Goal: Transaction & Acquisition: Purchase product/service

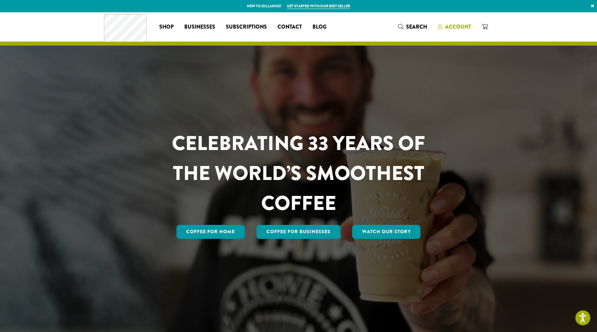
click at [459, 31] on span "Account" at bounding box center [454, 27] width 33 height 8
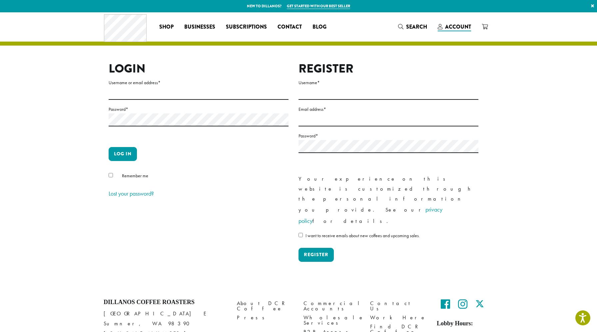
click at [215, 103] on form "Username or email address * Password * Log in Remember me Lost your password?" at bounding box center [199, 139] width 180 height 121
click at [215, 97] on input "Username or email address *" at bounding box center [199, 93] width 180 height 13
type input "**********"
click at [109, 147] on button "Log in" at bounding box center [123, 154] width 28 height 14
click at [114, 175] on div "Remember me" at bounding box center [199, 177] width 180 height 11
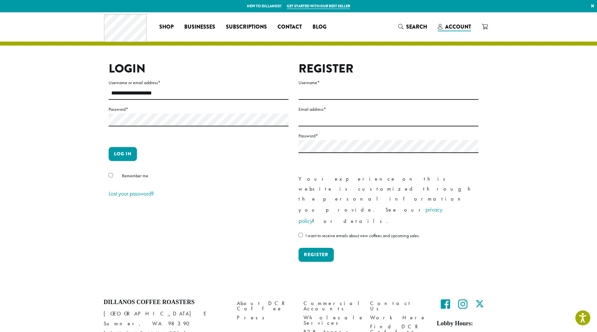
click at [108, 176] on div "**********" at bounding box center [294, 168] width 380 height 212
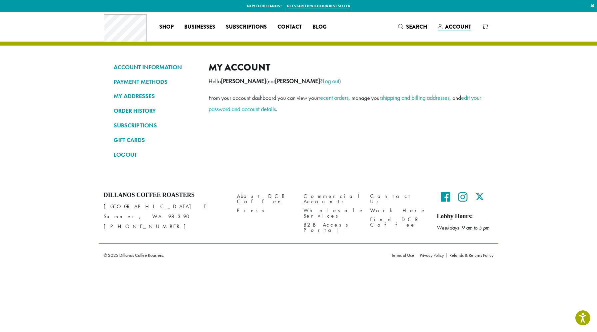
click at [267, 147] on div "My account Hello Anya Raj (not Anya Raj ? Log out ) From your account dashboard…" at bounding box center [346, 114] width 275 height 104
click at [149, 123] on link "SUBSCRIPTIONS" at bounding box center [156, 125] width 85 height 11
click at [152, 126] on link "SUBSCRIPTIONS" at bounding box center [156, 125] width 85 height 11
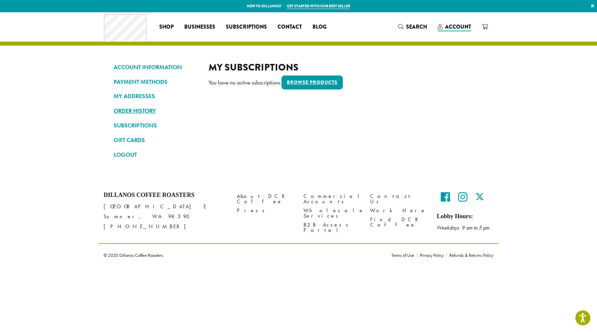
click at [118, 111] on link "ORDER HISTORY" at bounding box center [156, 110] width 85 height 11
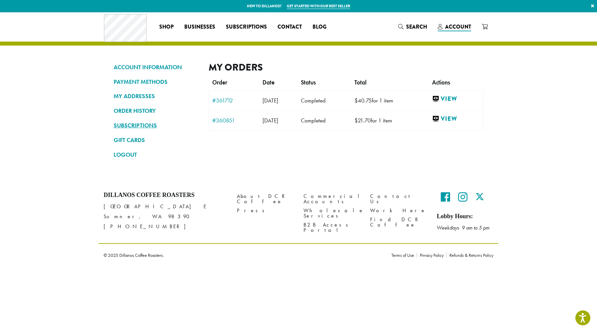
click at [147, 121] on link "SUBSCRIPTIONS" at bounding box center [156, 125] width 85 height 11
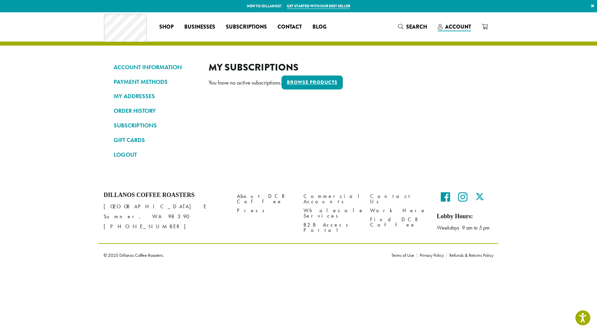
click at [318, 72] on h2 "My Subscriptions" at bounding box center [346, 68] width 275 height 12
click at [318, 74] on div "My Subscriptions You have no active subscriptions. Browse products" at bounding box center [346, 114] width 275 height 104
click at [318, 81] on link "Browse products" at bounding box center [312, 83] width 61 height 14
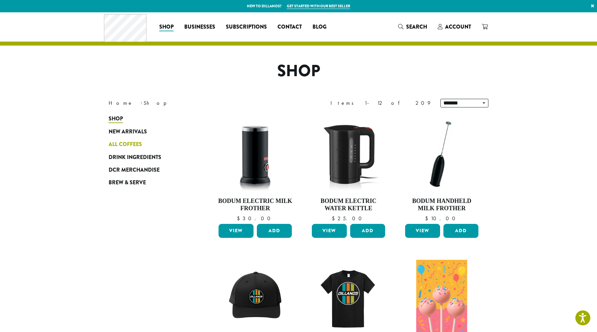
click at [131, 145] on span "All Coffees" at bounding box center [125, 145] width 33 height 8
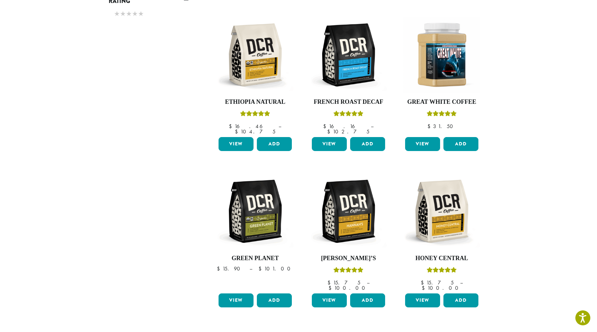
scroll to position [491, 0]
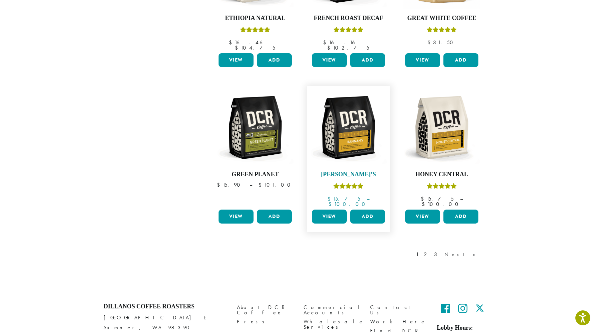
click at [353, 155] on img at bounding box center [348, 127] width 77 height 77
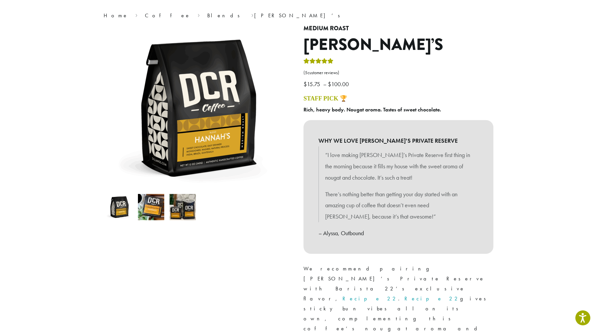
scroll to position [197, 0]
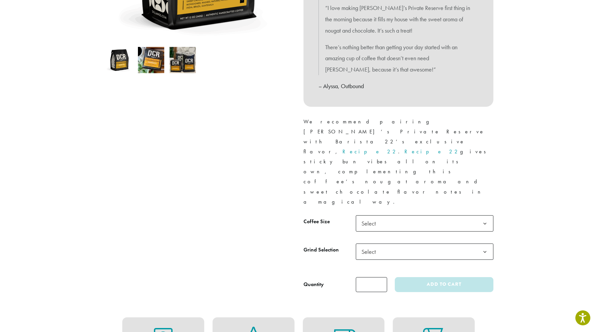
click at [394, 216] on span "Select" at bounding box center [425, 224] width 138 height 16
click at [386, 244] on span "Select" at bounding box center [425, 252] width 138 height 16
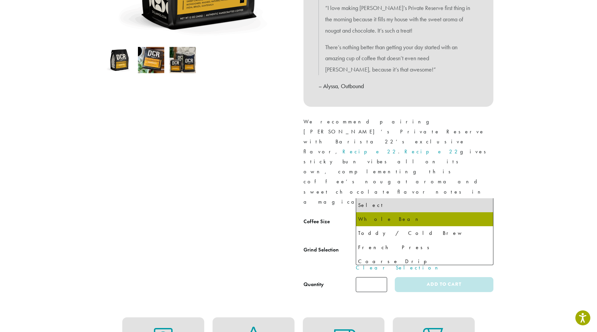
select select "**********"
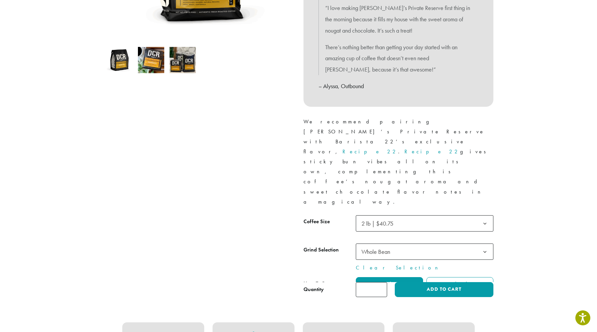
click at [385, 216] on div at bounding box center [398, 257] width 190 height 82
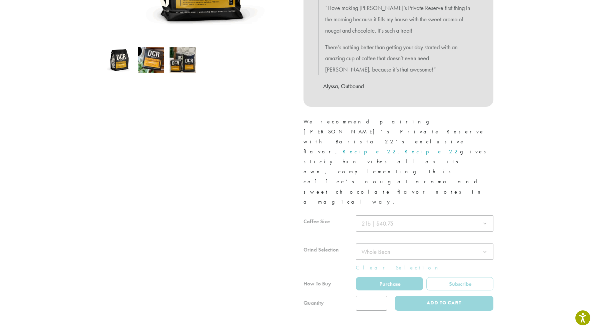
scroll to position [0, 0]
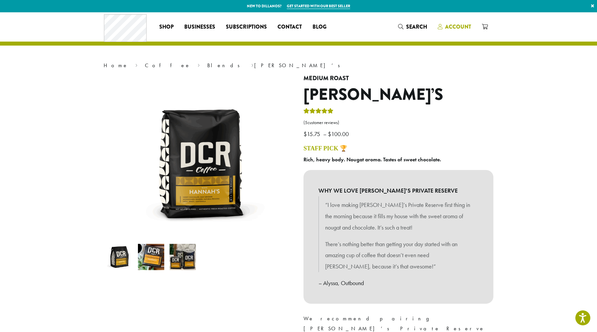
click at [456, 28] on span "Account" at bounding box center [458, 27] width 26 height 8
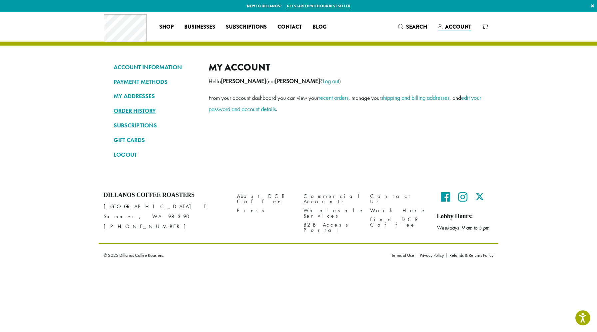
click at [146, 111] on link "ORDER HISTORY" at bounding box center [156, 110] width 85 height 11
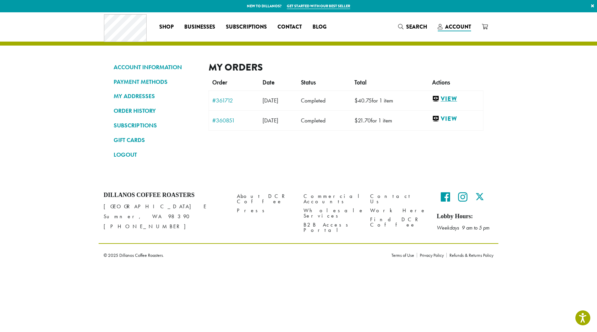
click at [459, 102] on link "View" at bounding box center [456, 99] width 48 height 8
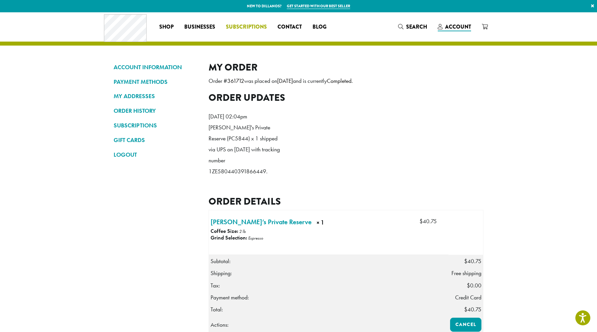
click at [250, 28] on span "Subscriptions" at bounding box center [246, 27] width 41 height 8
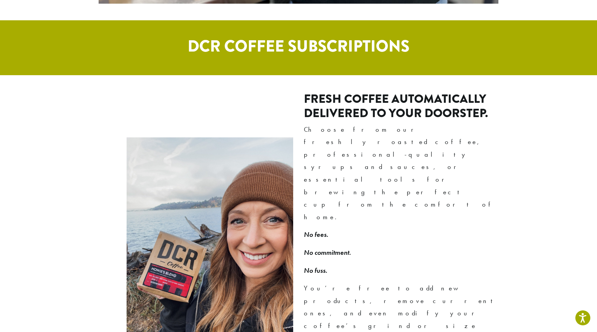
scroll to position [360, 0]
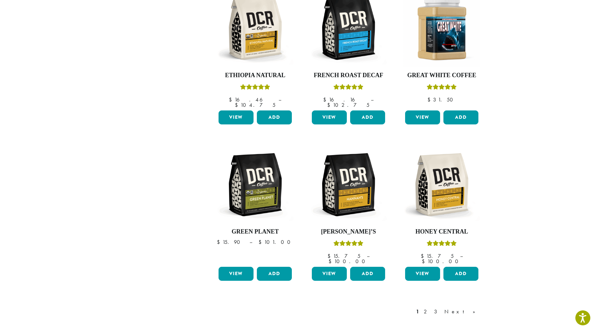
scroll to position [475, 0]
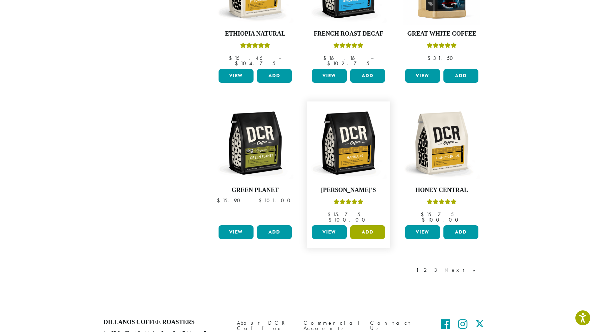
click at [362, 226] on button "Add" at bounding box center [367, 233] width 35 height 14
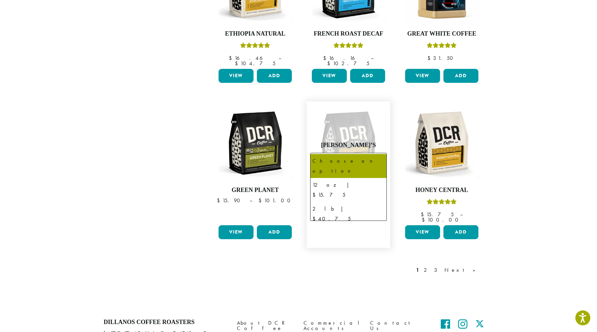
click at [357, 155] on span "Choose an option" at bounding box center [338, 161] width 50 height 13
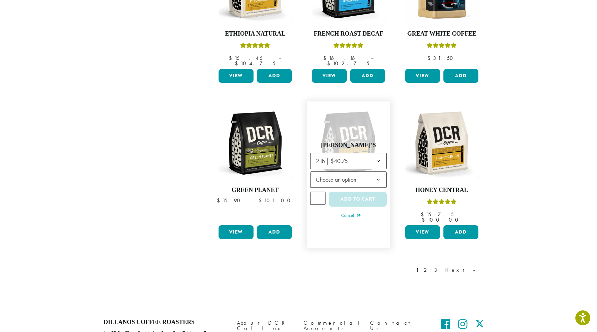
click at [353, 174] on span "Choose an option" at bounding box center [338, 180] width 50 height 13
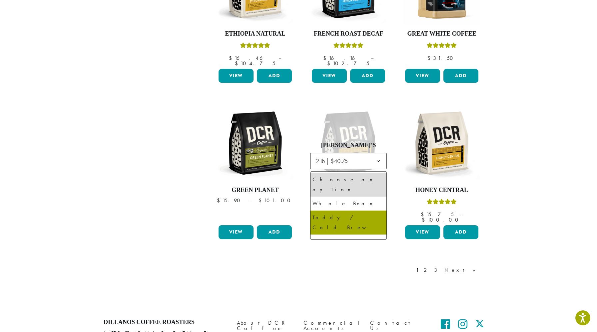
scroll to position [45, 0]
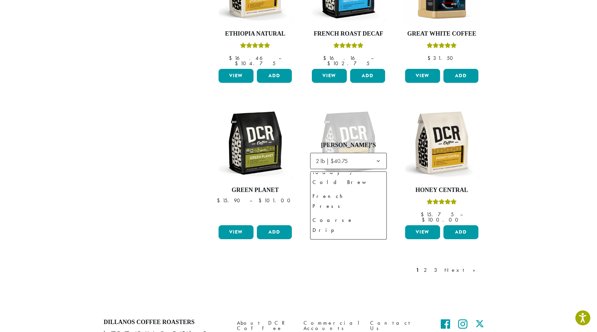
select select "**********"
select select "********"
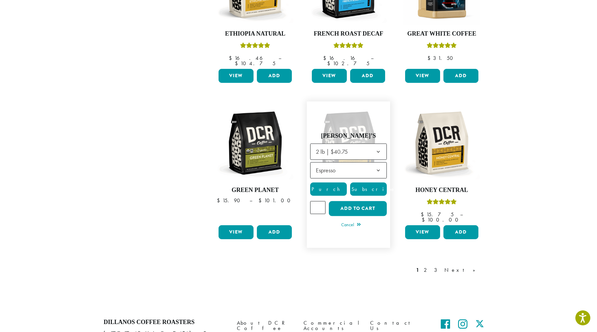
click at [372, 186] on span "Subscribe" at bounding box center [372, 189] width 45 height 7
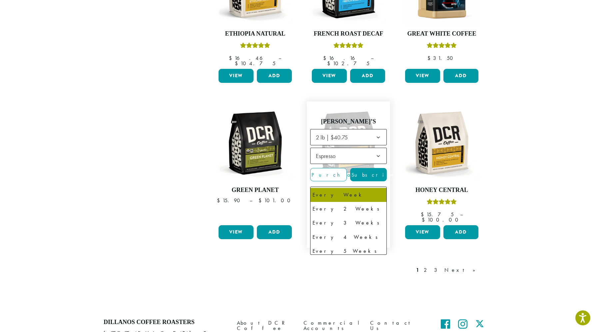
click at [364, 187] on span "Every Week" at bounding box center [348, 195] width 77 height 17
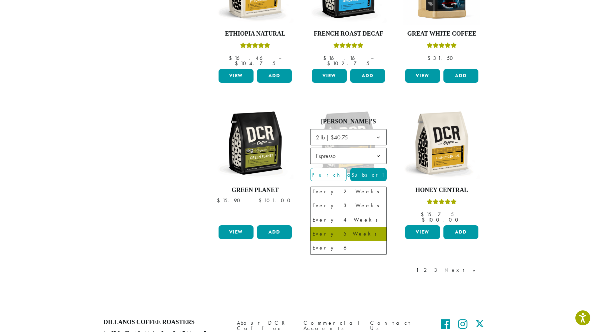
scroll to position [17, 0]
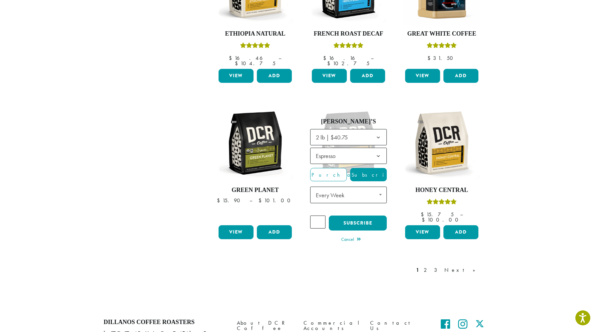
click at [364, 265] on div "1 2 3 Next »" at bounding box center [349, 277] width 280 height 31
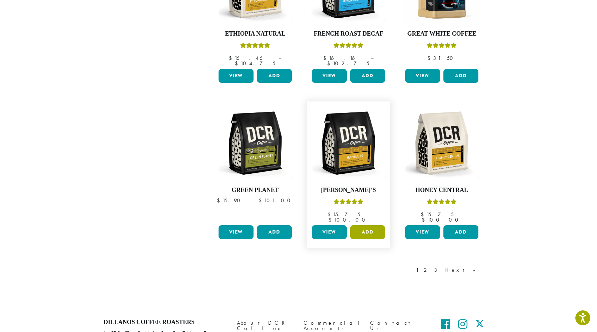
click at [369, 226] on button "Add" at bounding box center [367, 233] width 35 height 14
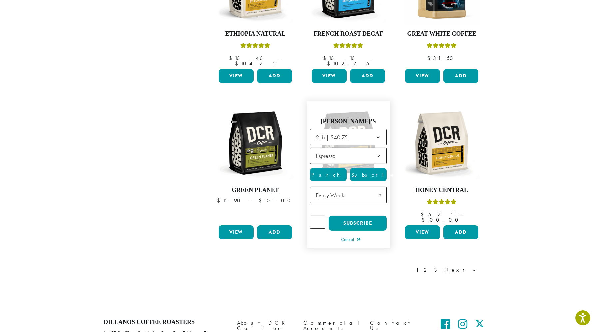
click at [336, 172] on span "Purchase" at bounding box center [338, 175] width 56 height 7
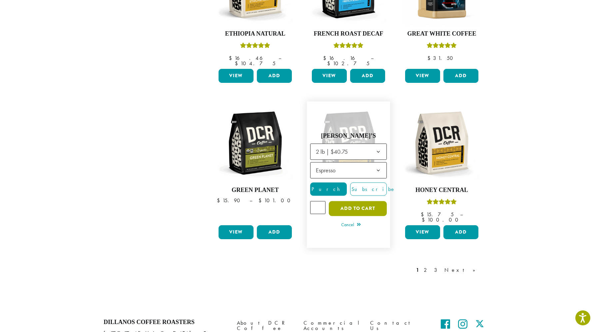
click at [373, 202] on button "Add to cart" at bounding box center [358, 209] width 58 height 15
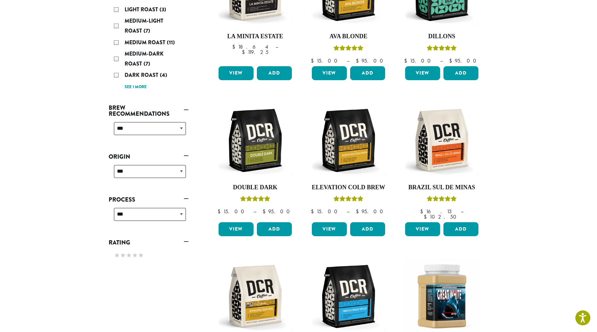
scroll to position [0, 0]
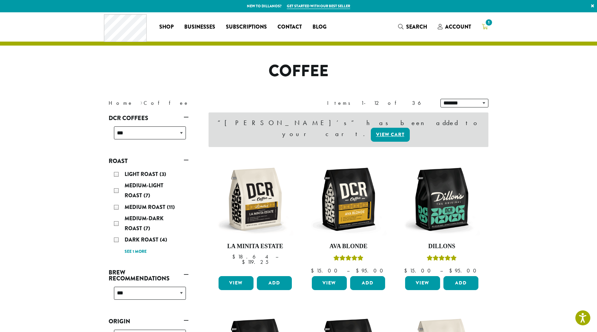
click at [485, 25] on span "1" at bounding box center [488, 22] width 9 height 9
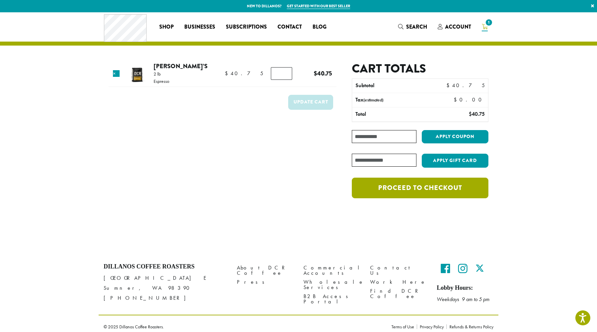
click at [408, 195] on link "Proceed to checkout" at bounding box center [420, 188] width 137 height 21
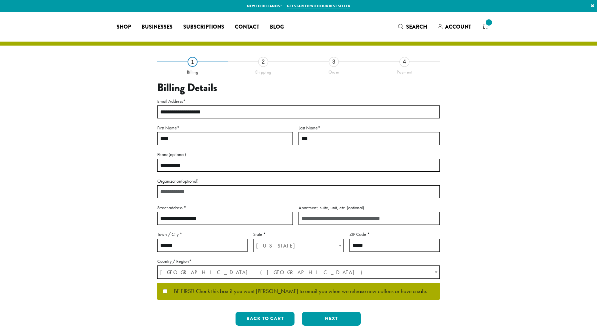
select select "**"
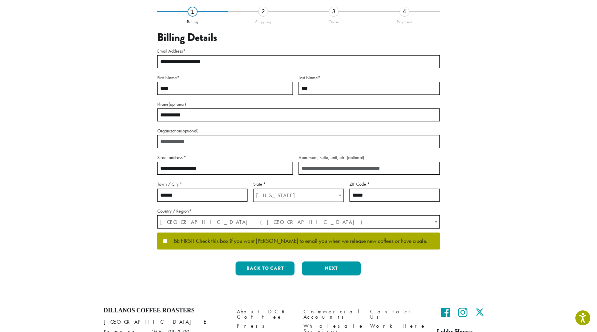
scroll to position [52, 0]
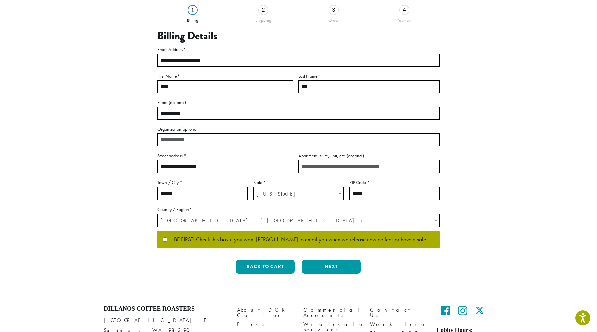
click at [230, 244] on p "BE FIRST! Check this box if you want [PERSON_NAME] to email you when we release…" at bounding box center [298, 239] width 283 height 17
click at [232, 240] on span "BE FIRST! Check this box if you want [PERSON_NAME] to email you when we release…" at bounding box center [297, 240] width 260 height 6
click at [338, 271] on button "Next" at bounding box center [331, 267] width 59 height 14
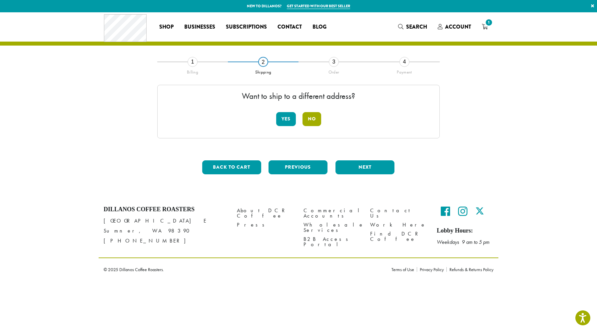
click at [309, 114] on button "No" at bounding box center [311, 119] width 19 height 14
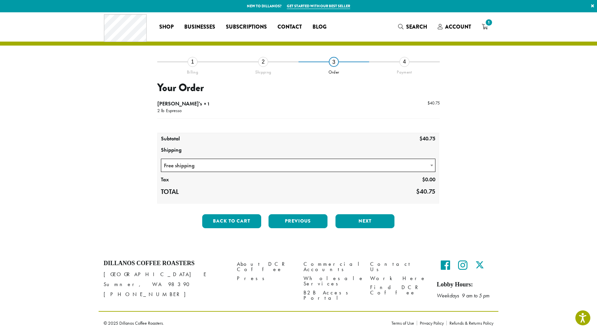
click at [363, 214] on div "**********" at bounding box center [298, 148] width 283 height 172
click at [363, 216] on button "Next" at bounding box center [364, 222] width 59 height 14
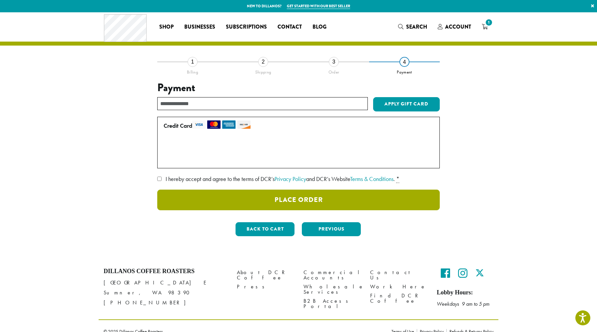
click at [332, 207] on button "Place Order" at bounding box center [298, 200] width 283 height 21
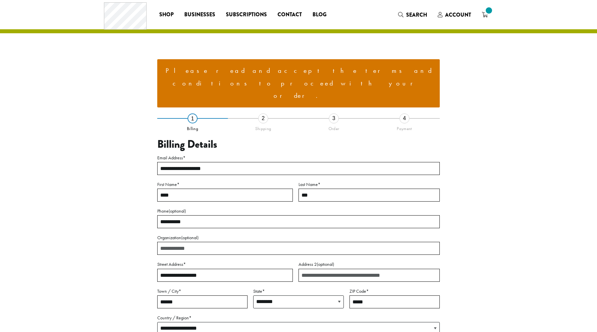
select select "**"
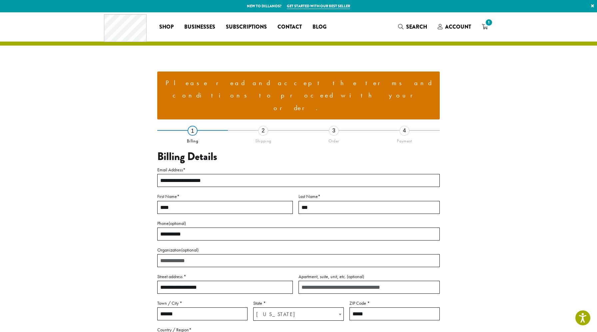
scroll to position [144, 0]
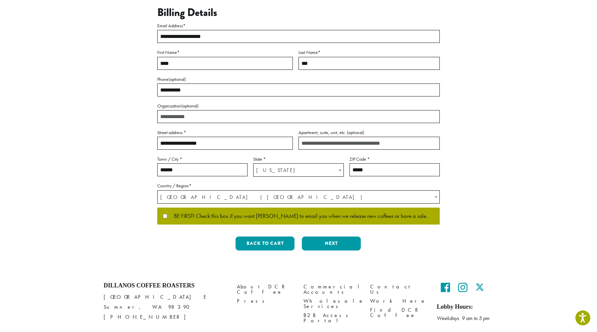
click at [290, 214] on span "BE FIRST! Check this box if you want [PERSON_NAME] to email you when we release…" at bounding box center [297, 217] width 260 height 6
click at [305, 214] on span "BE FIRST! Check this box if you want [PERSON_NAME] to email you when we release…" at bounding box center [297, 217] width 260 height 6
click at [325, 237] on button "Next" at bounding box center [331, 244] width 59 height 14
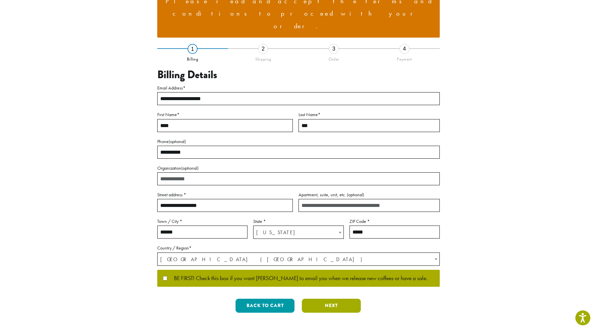
scroll to position [0, 0]
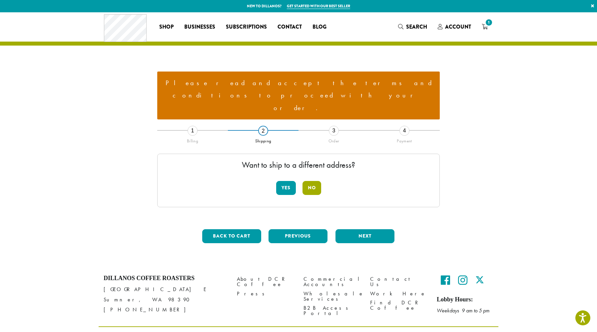
click at [309, 181] on button "No" at bounding box center [311, 188] width 19 height 14
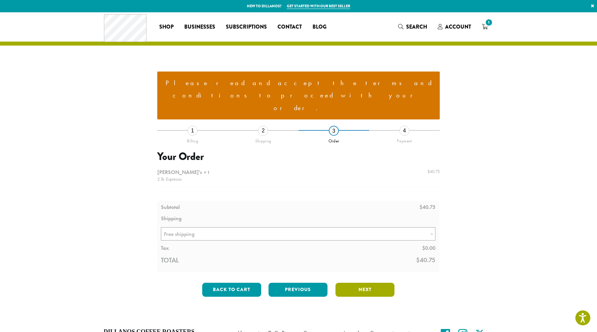
click at [358, 283] on button "Next" at bounding box center [364, 290] width 59 height 14
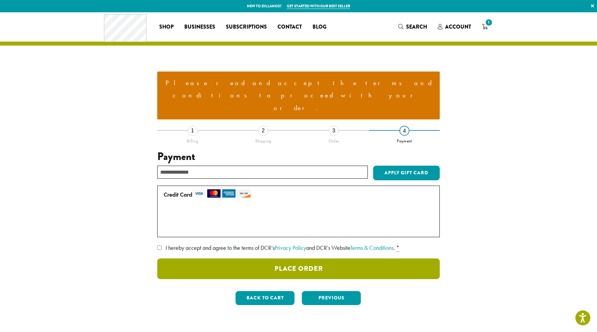
click at [359, 259] on button "Place Order" at bounding box center [298, 269] width 283 height 21
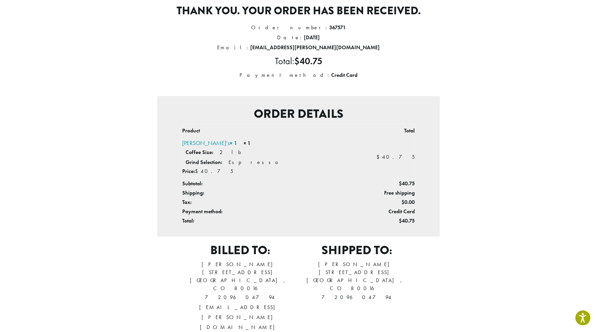
scroll to position [86, 0]
